Goal: Find specific page/section: Find specific page/section

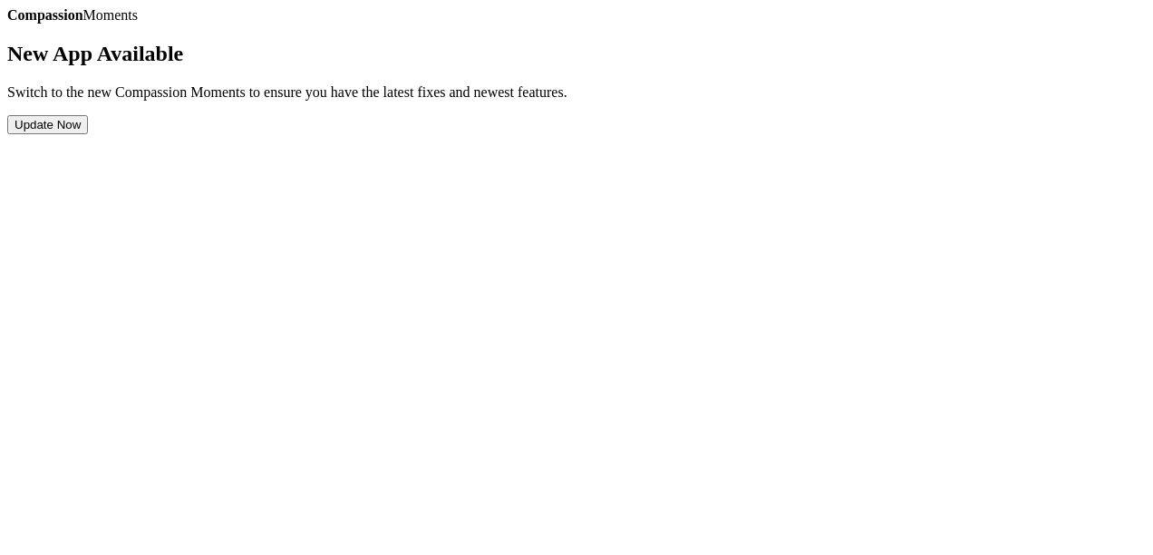
click at [7, 24] on link "Completed Moments" at bounding box center [7, 24] width 0 height 0
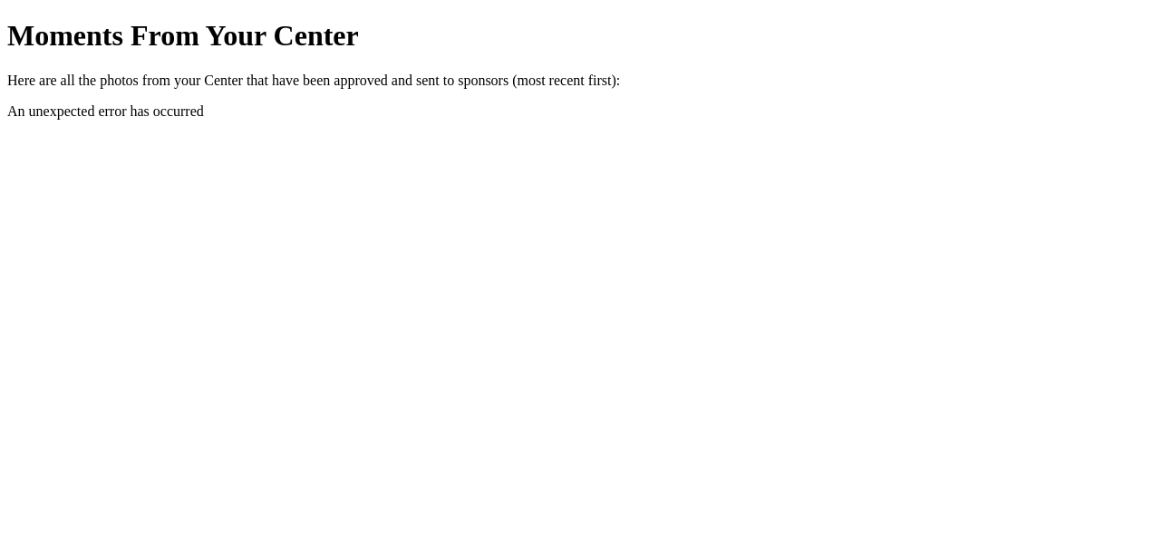
click at [7, 19] on link "Back" at bounding box center [7, 19] width 0 height 0
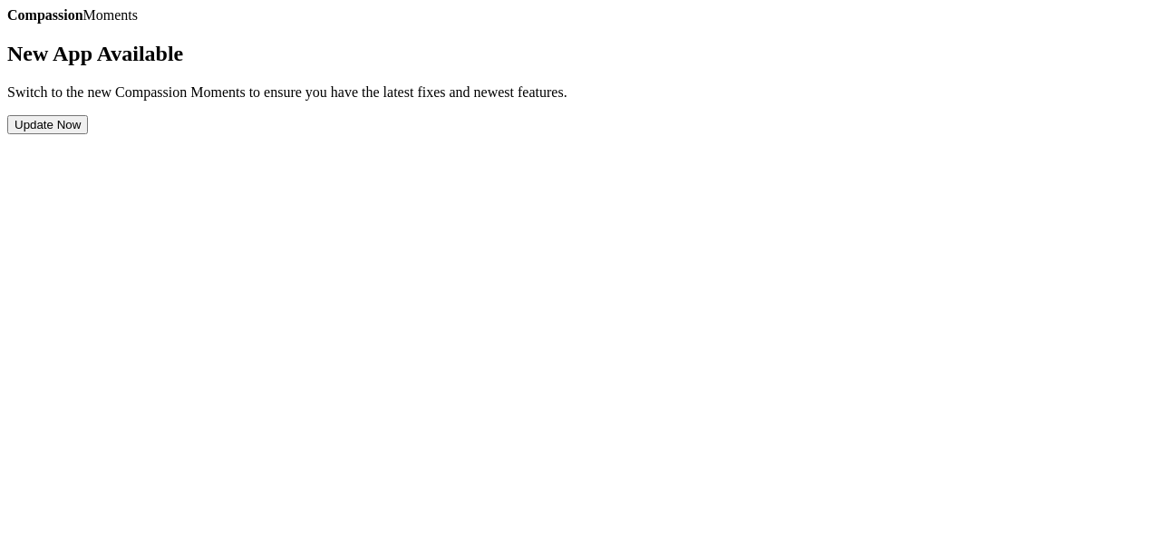
click at [88, 134] on button "Update Now" at bounding box center [47, 124] width 81 height 19
